Goal: Task Accomplishment & Management: Use online tool/utility

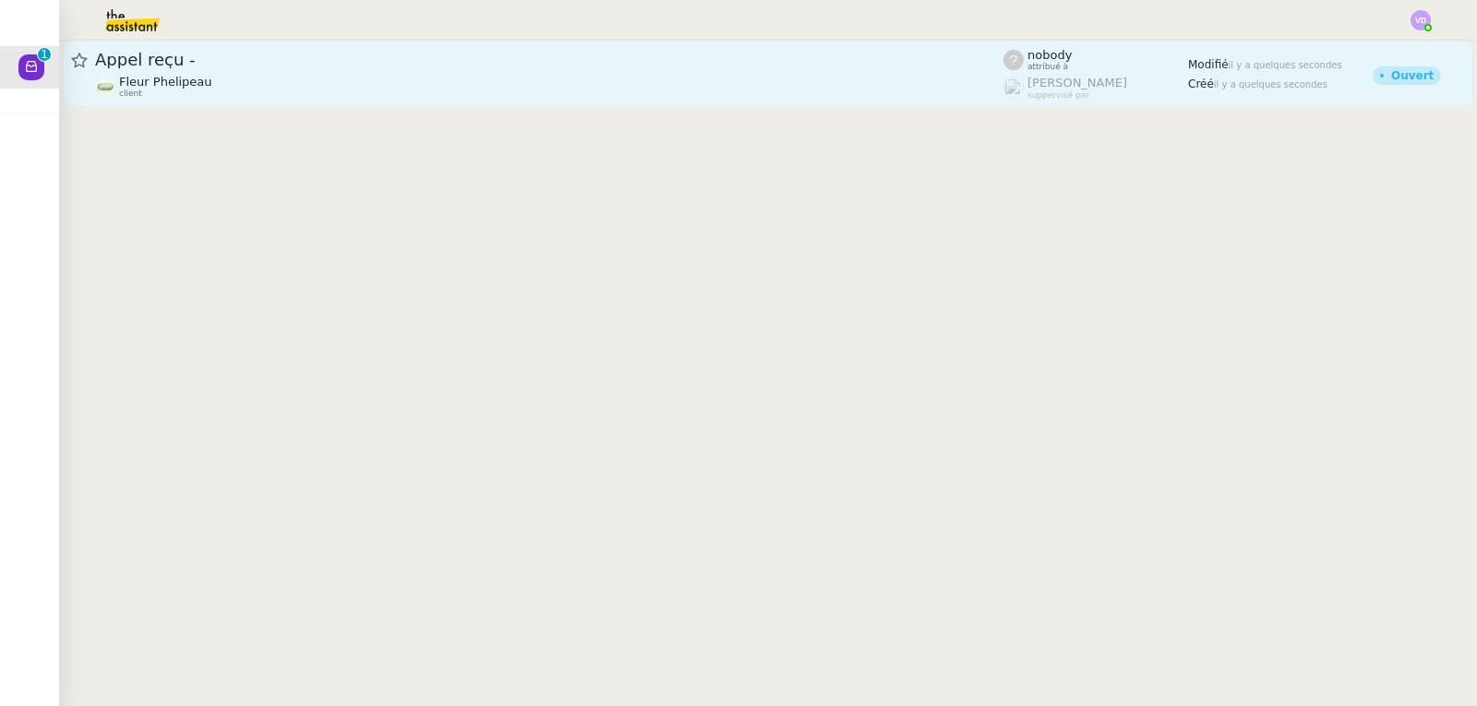
click at [255, 92] on div "Fleur Phelipeau client" at bounding box center [549, 87] width 908 height 24
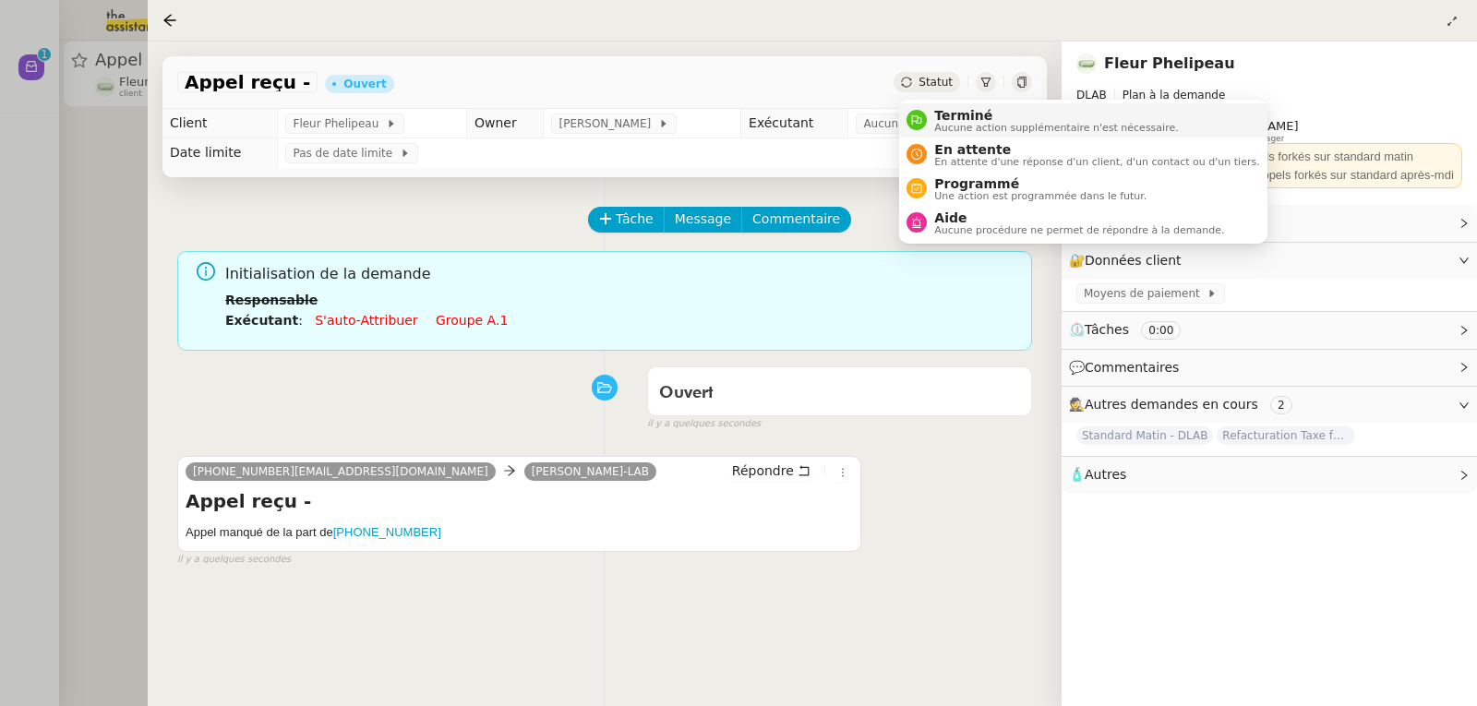
click at [957, 123] on span "Aucune action supplémentaire n'est nécessaire." at bounding box center [1056, 128] width 244 height 10
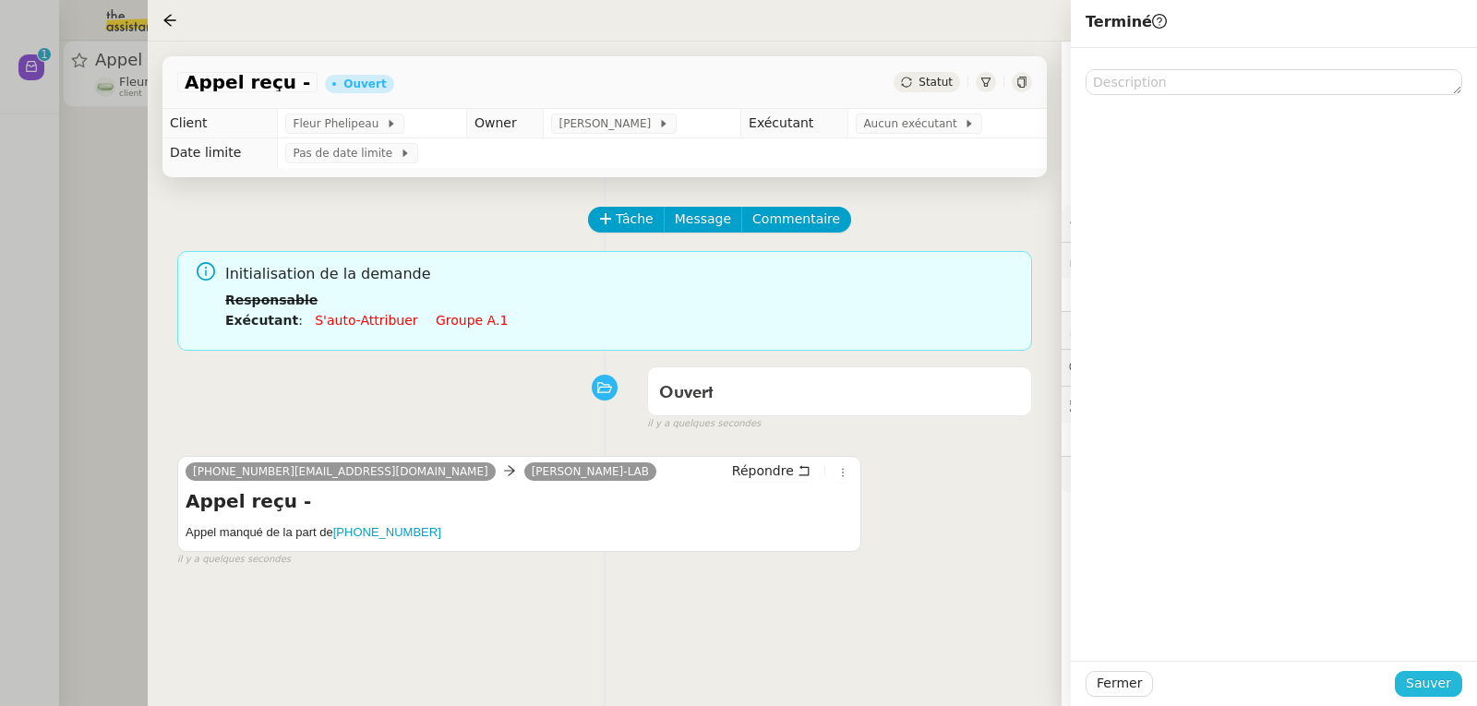
click at [1430, 693] on span "Sauver" at bounding box center [1428, 683] width 45 height 21
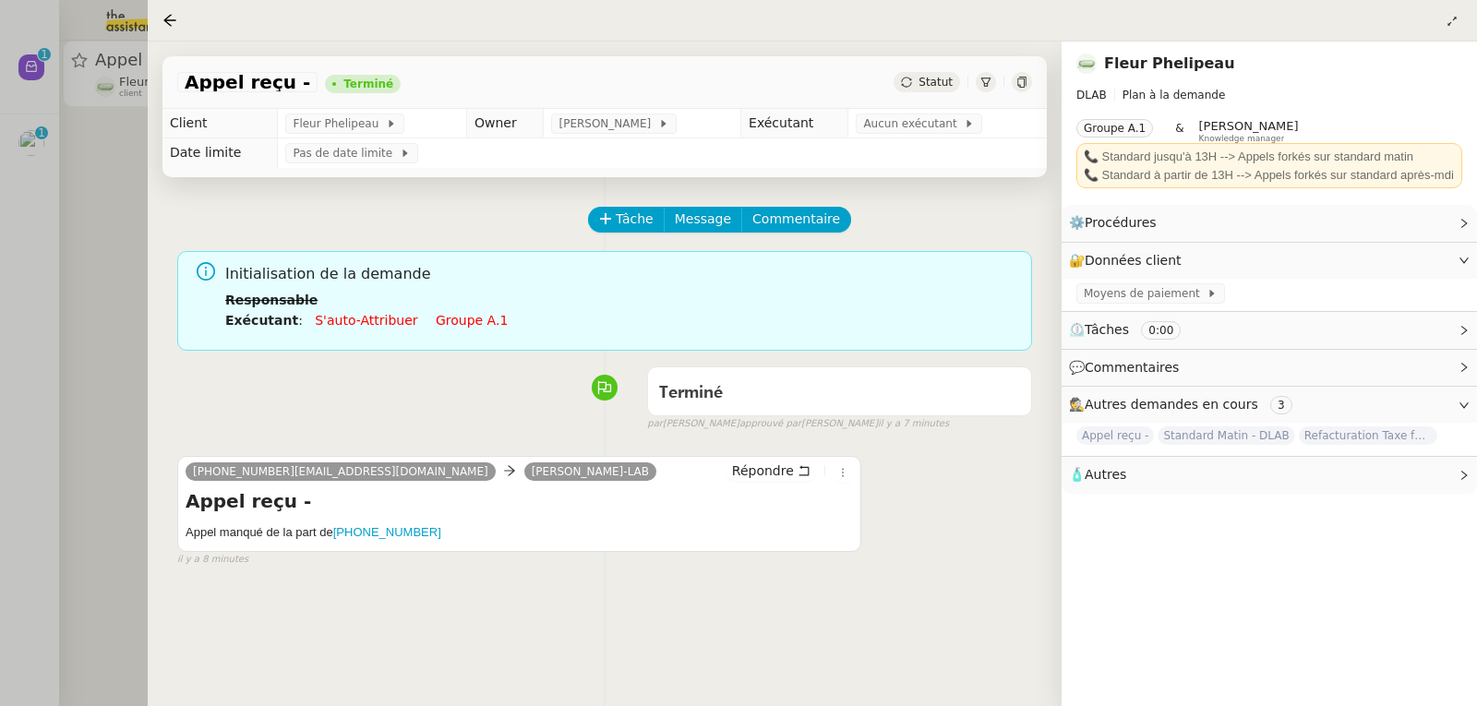
click at [66, 179] on div at bounding box center [738, 353] width 1477 height 706
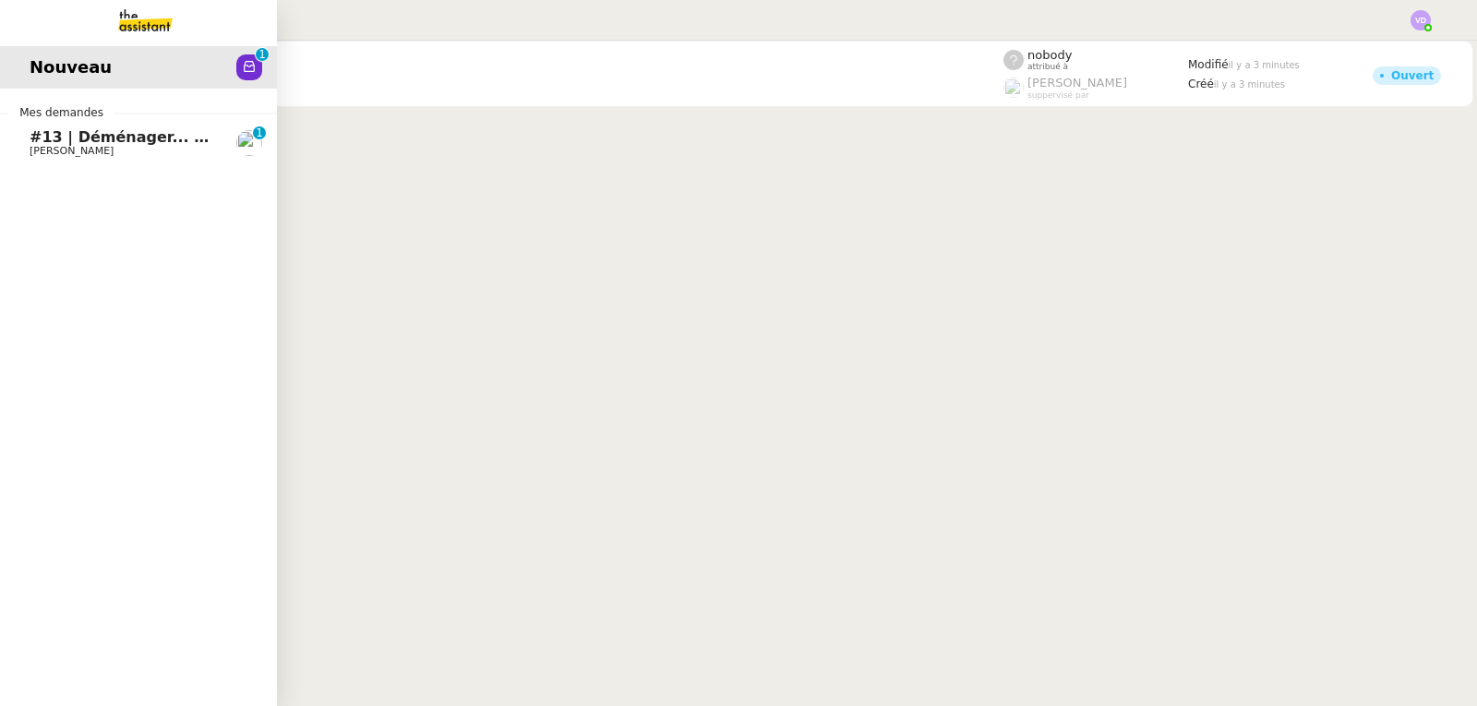
click at [41, 139] on span "#13 | Déménager... à domicile !｜« Habiter, n'est pas seulement se loger. »｜Fran…" at bounding box center [448, 137] width 836 height 18
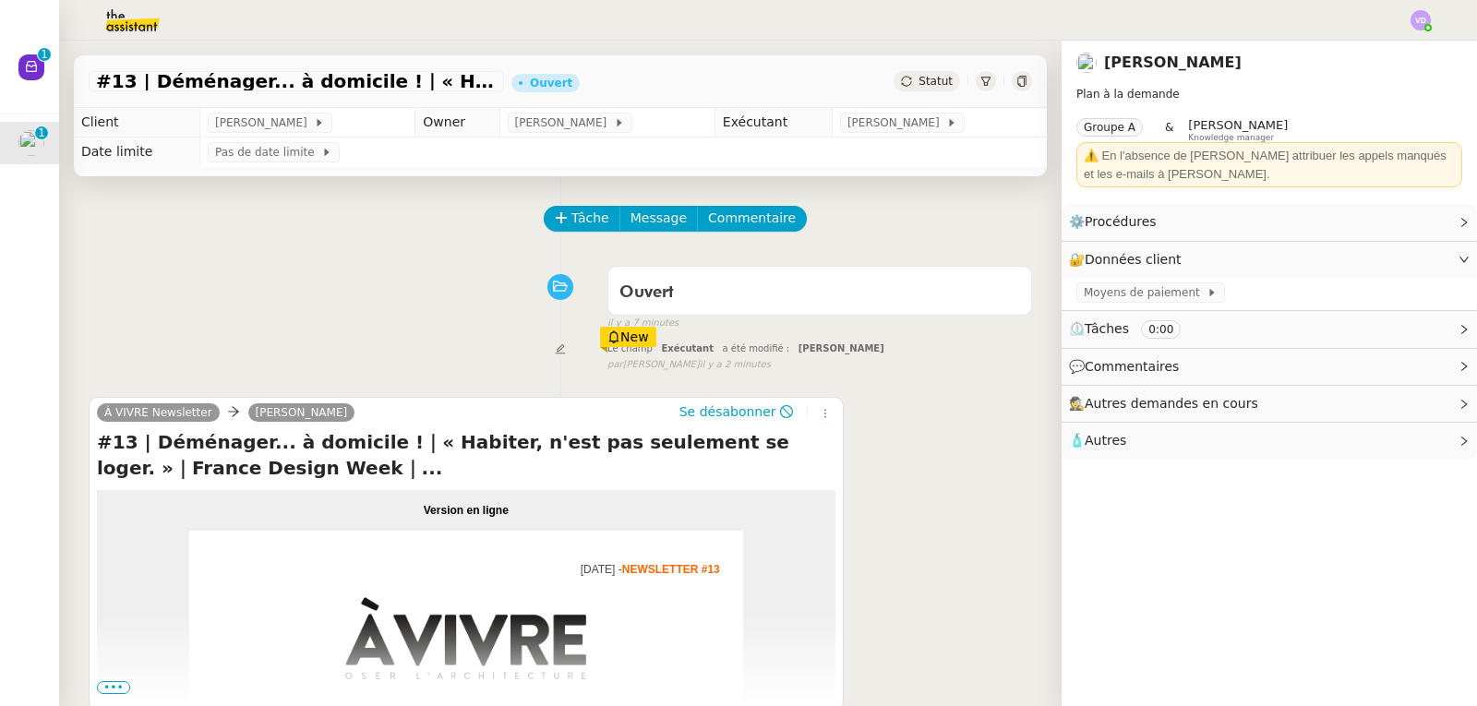
click at [920, 88] on span "Statut" at bounding box center [936, 81] width 34 height 13
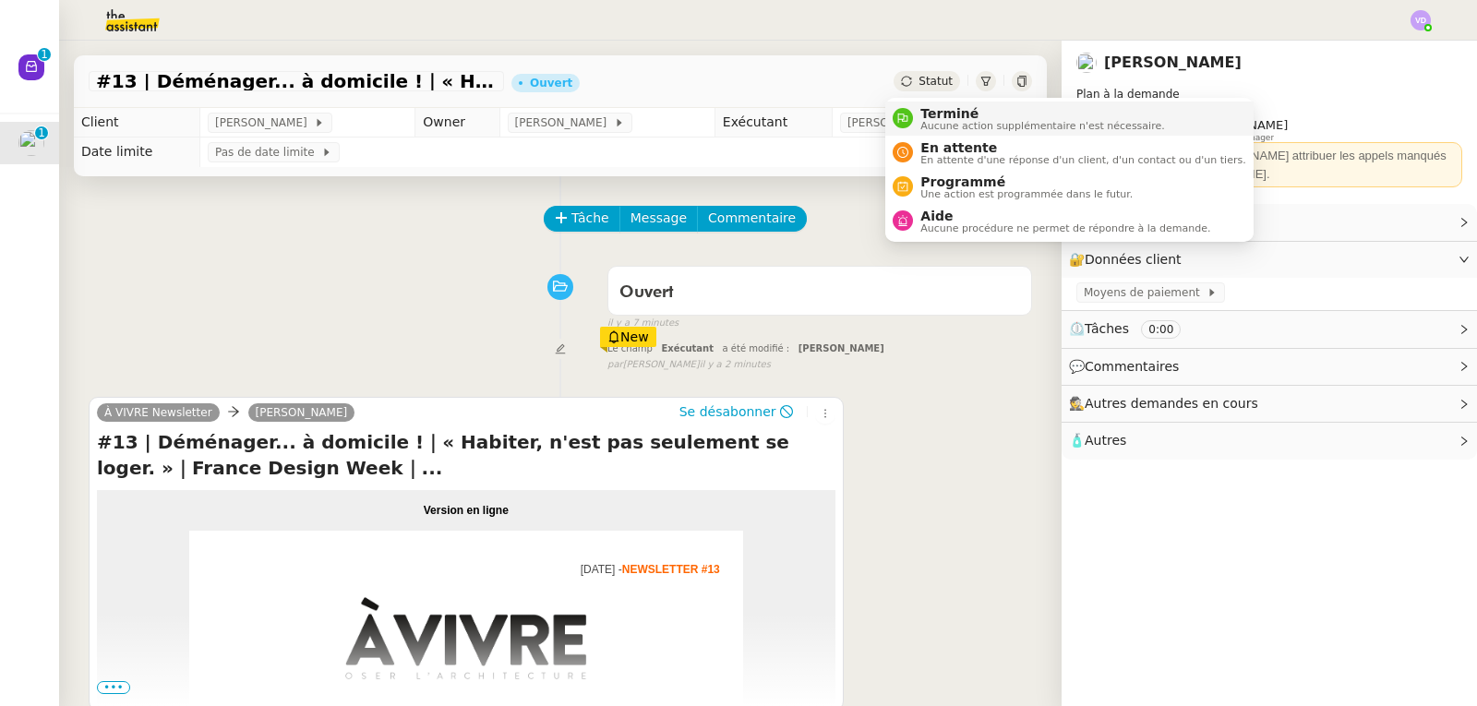
click at [933, 123] on span "Aucune action supplémentaire n'est nécessaire." at bounding box center [1042, 126] width 244 height 10
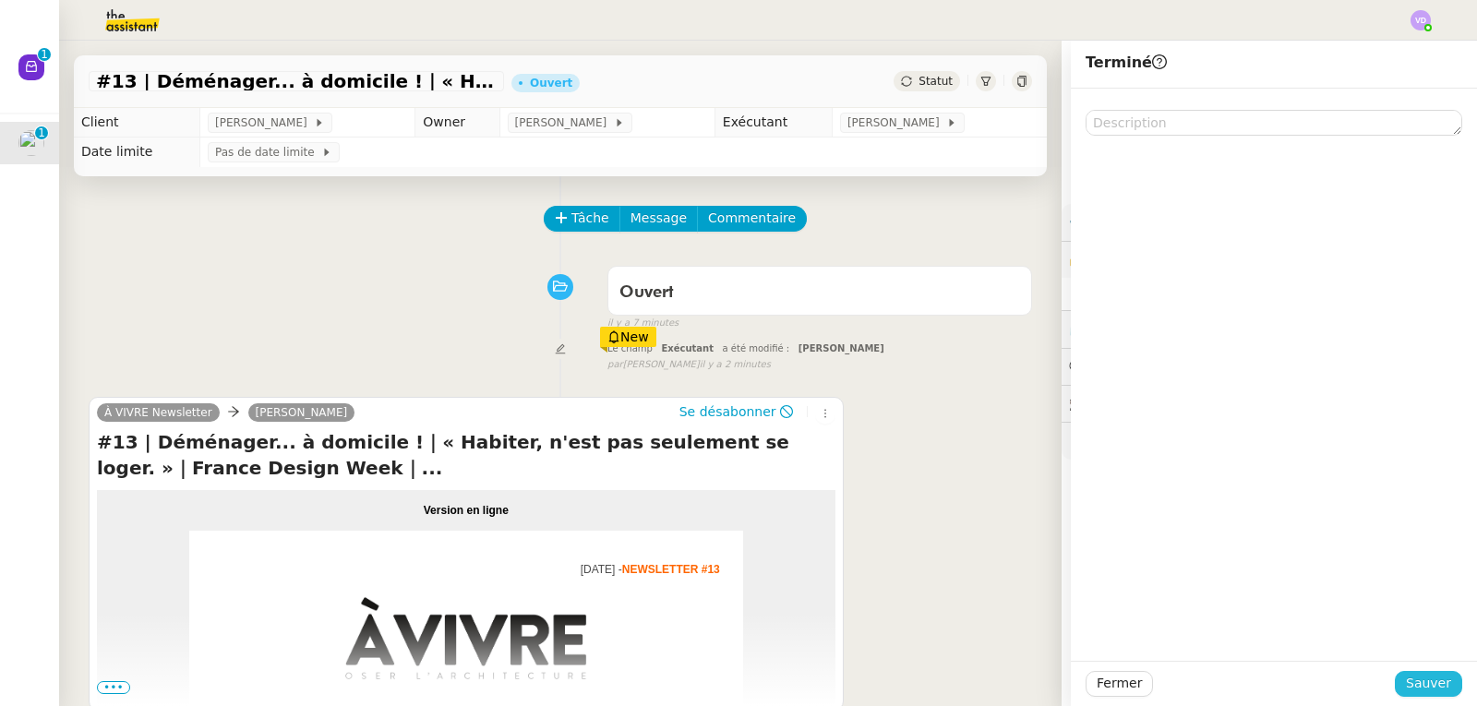
click at [1416, 686] on span "Sauver" at bounding box center [1428, 683] width 45 height 21
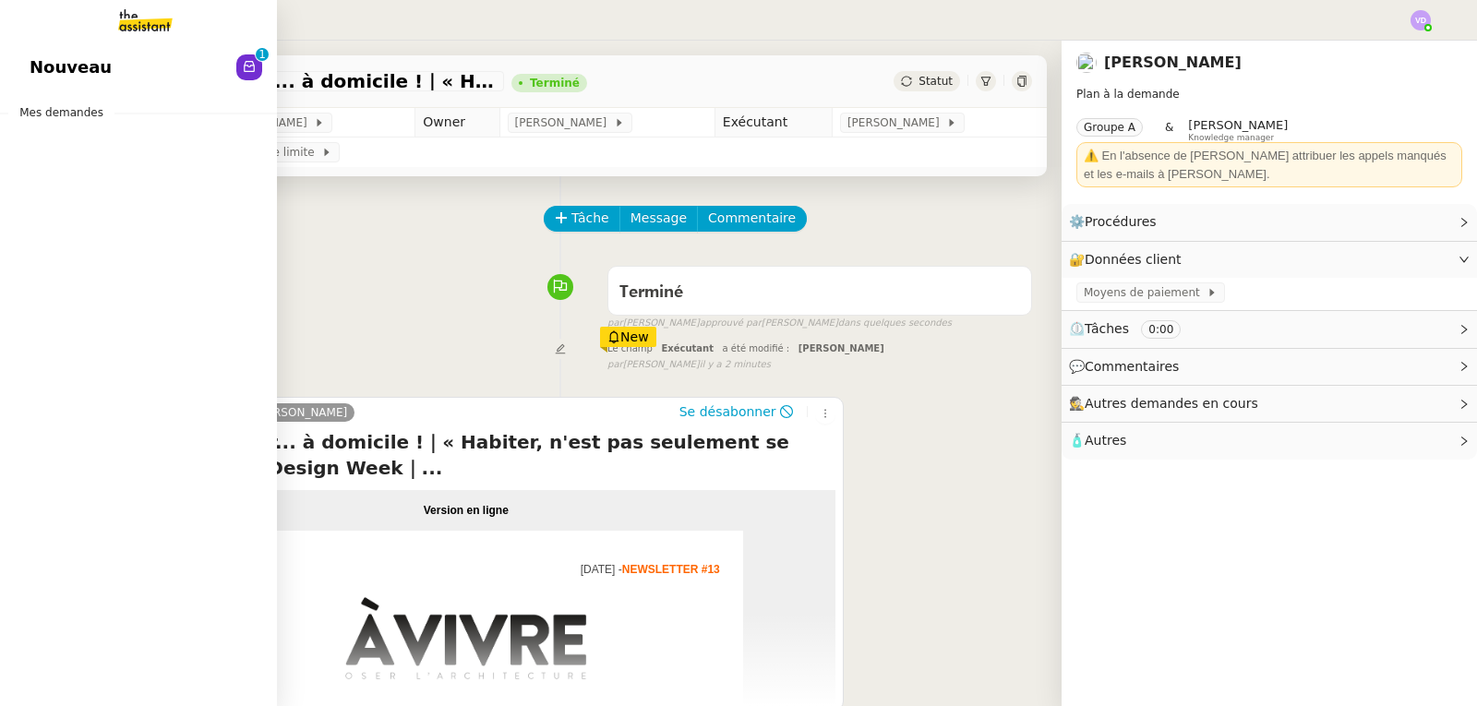
click at [153, 64] on link "Nouveau 0 1 2 3 4 5 6 7 8 9" at bounding box center [138, 67] width 277 height 42
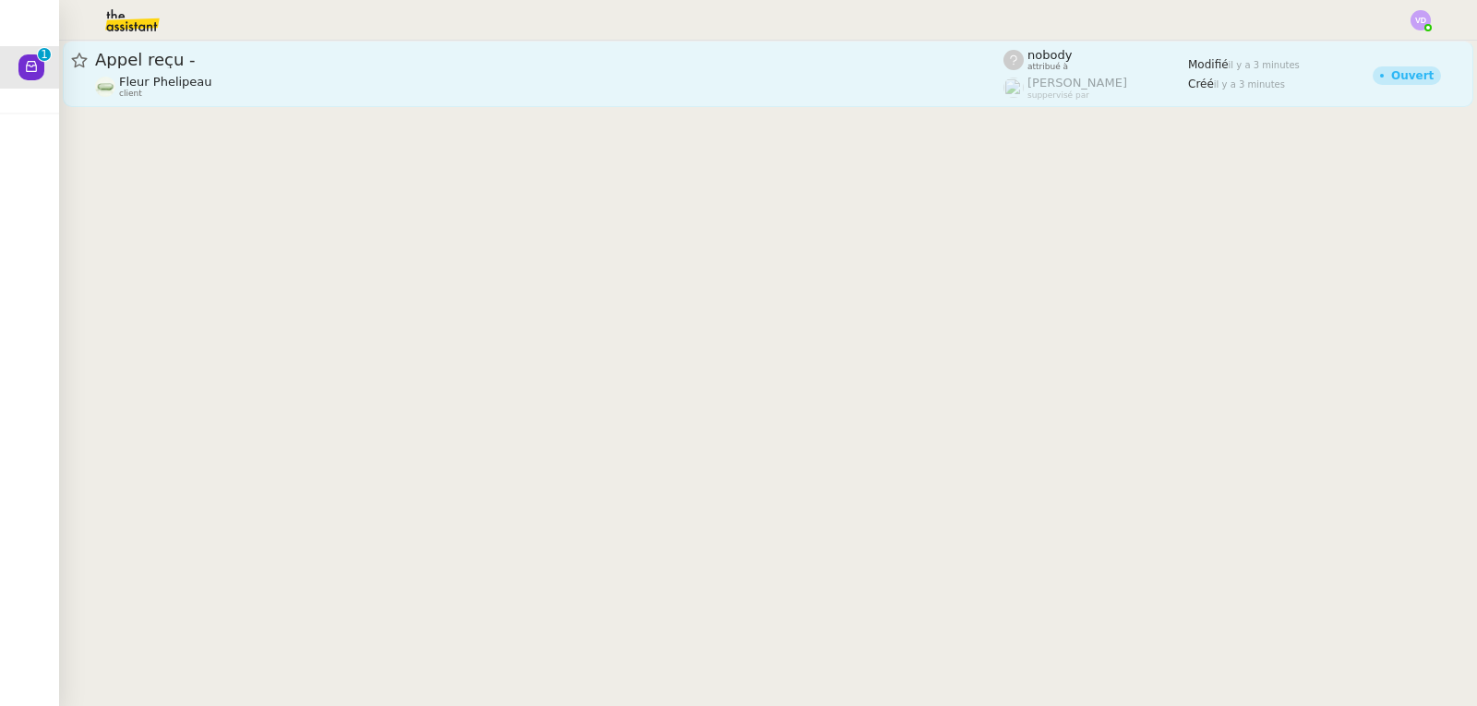
click at [382, 81] on div "Fleur Phelipeau client" at bounding box center [549, 87] width 908 height 24
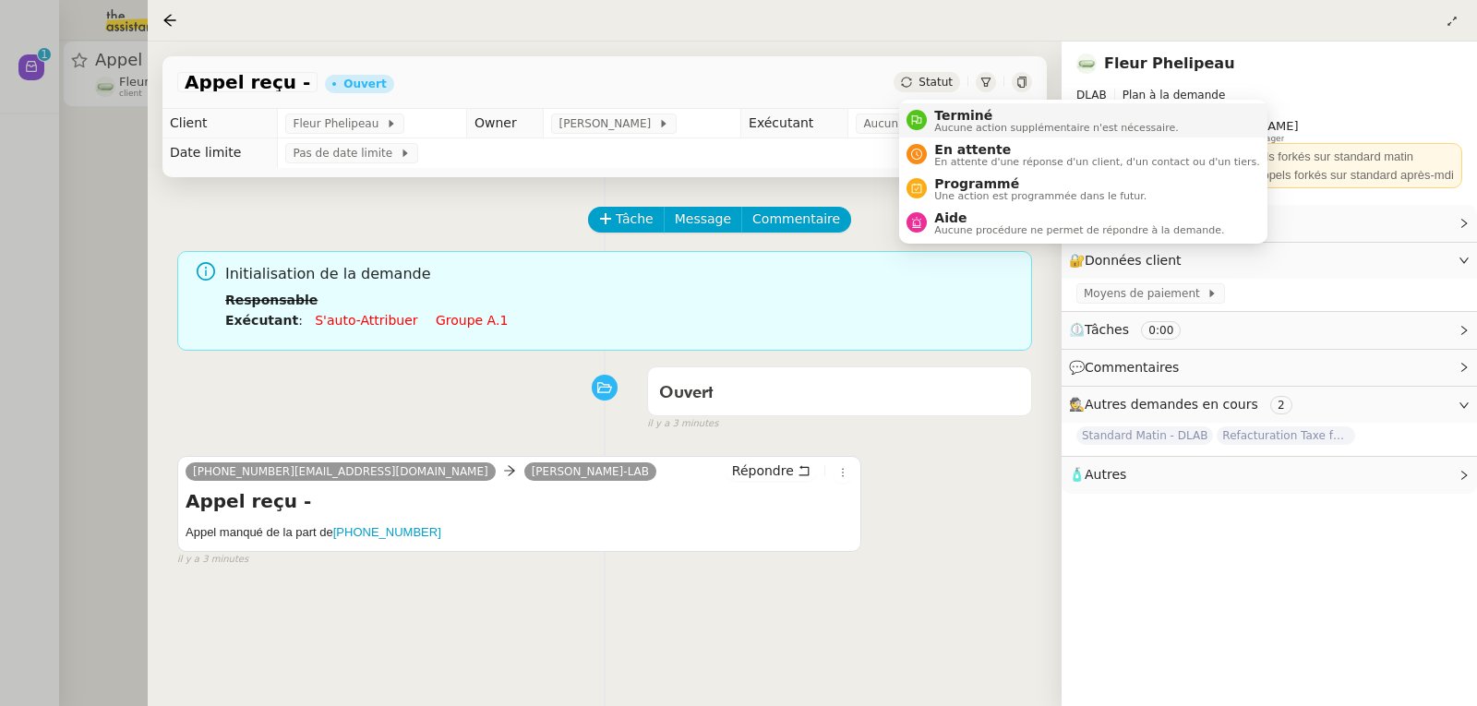
click at [941, 114] on span "Terminé" at bounding box center [1056, 115] width 244 height 15
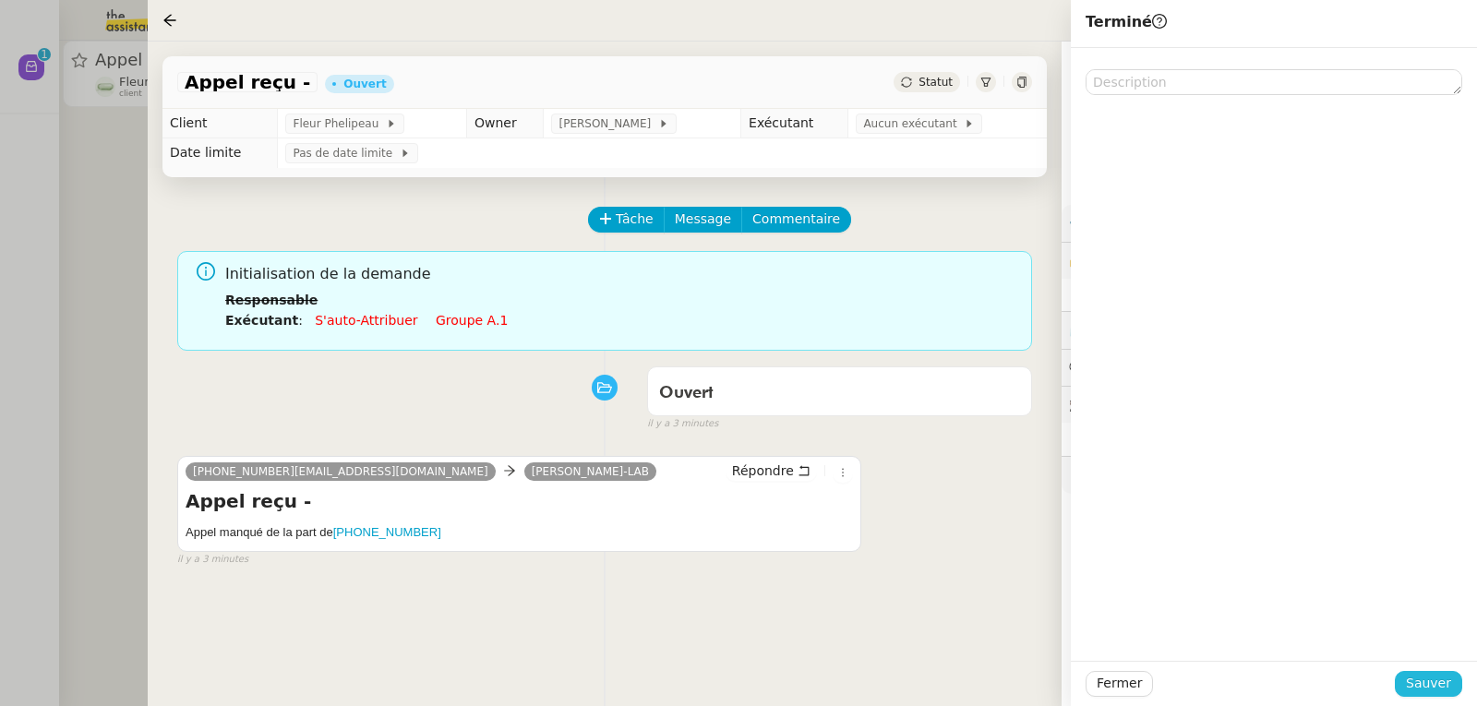
click at [1436, 679] on span "Sauver" at bounding box center [1428, 683] width 45 height 21
